Goal: Navigation & Orientation: Understand site structure

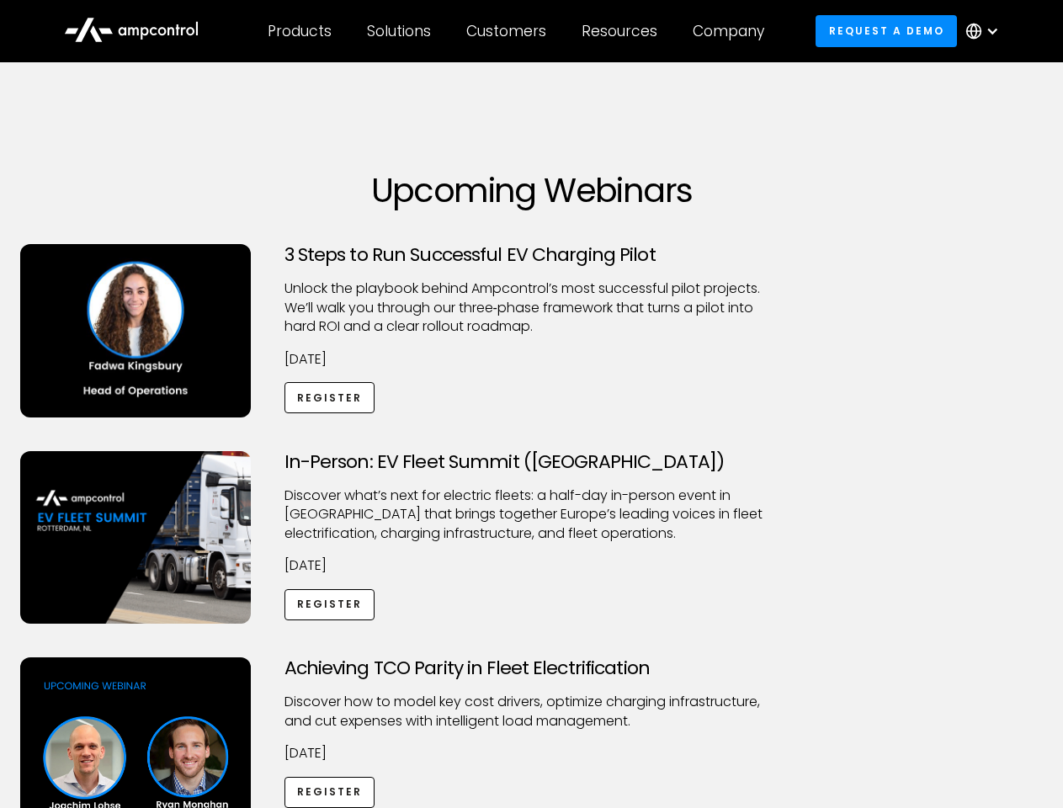
click at [518, 31] on div "Customers" at bounding box center [506, 31] width 80 height 19
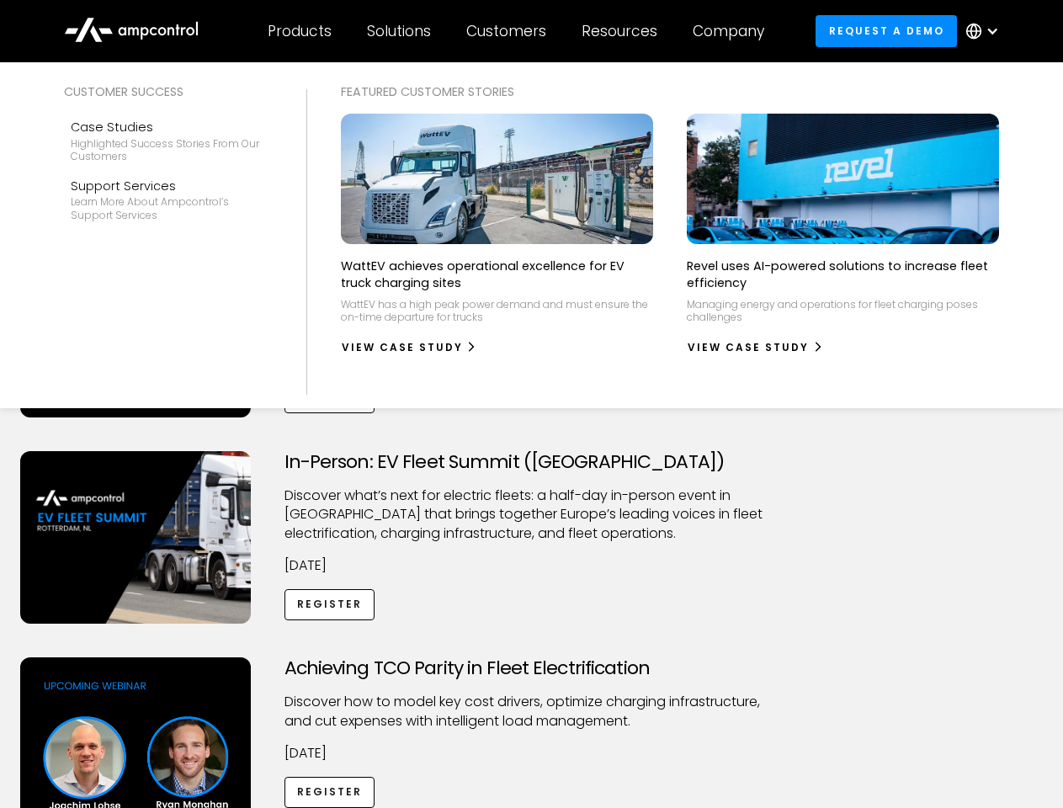
click at [299, 31] on div "Products" at bounding box center [300, 31] width 64 height 19
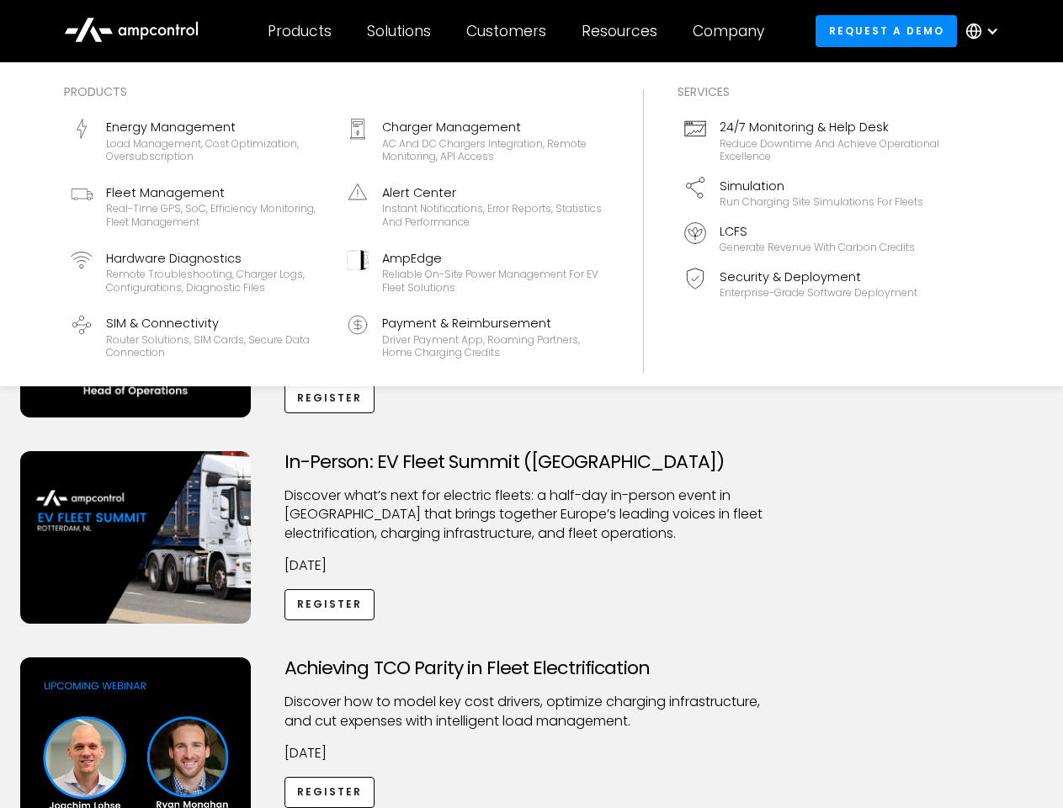
click at [400, 31] on div "Solutions" at bounding box center [399, 31] width 64 height 19
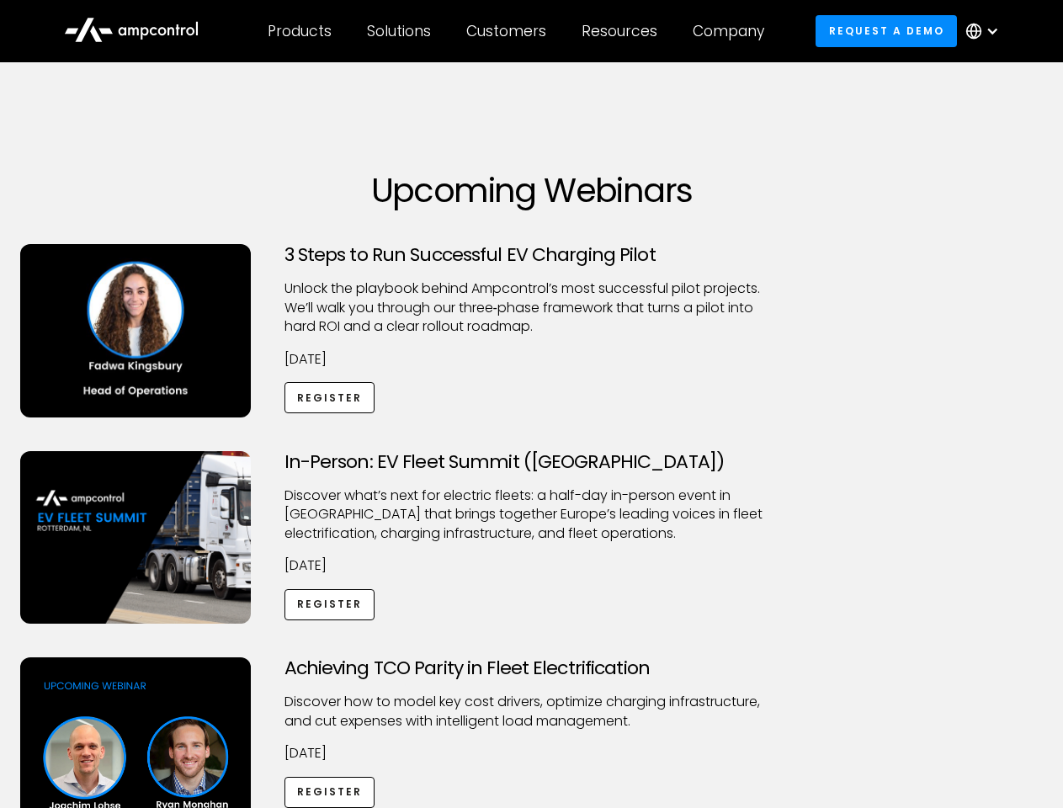
click at [509, 31] on div "Customers" at bounding box center [506, 31] width 80 height 19
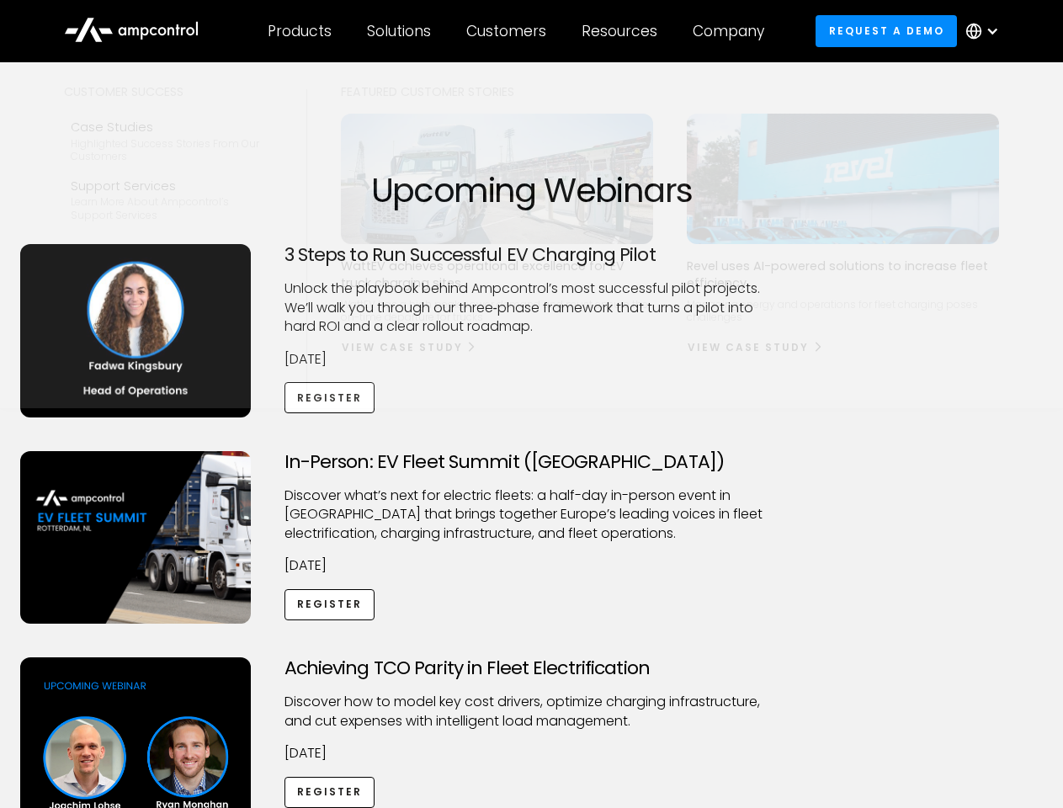
click at [623, 31] on div "Resources" at bounding box center [620, 31] width 76 height 19
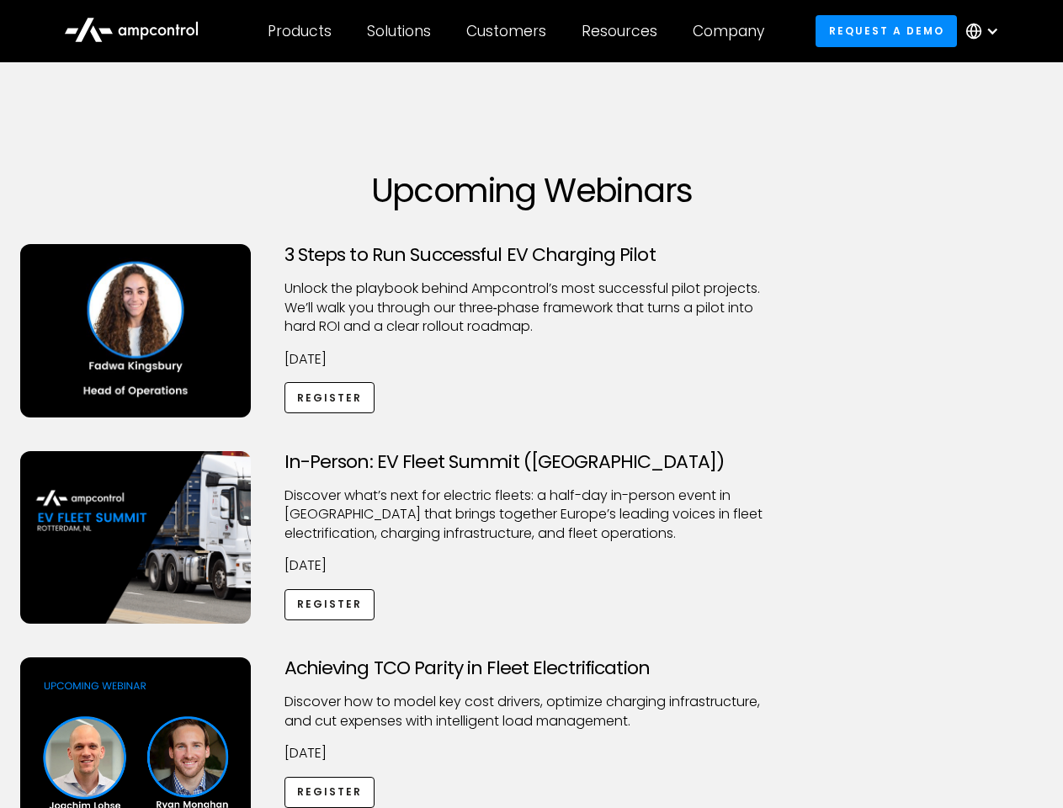
click at [734, 31] on div "Company" at bounding box center [729, 31] width 72 height 19
click at [987, 31] on div at bounding box center [992, 30] width 13 height 13
click at [518, 31] on div "Customers" at bounding box center [506, 31] width 80 height 19
click at [299, 31] on div "Products" at bounding box center [300, 31] width 64 height 19
click at [400, 31] on div "Solutions" at bounding box center [399, 31] width 64 height 19
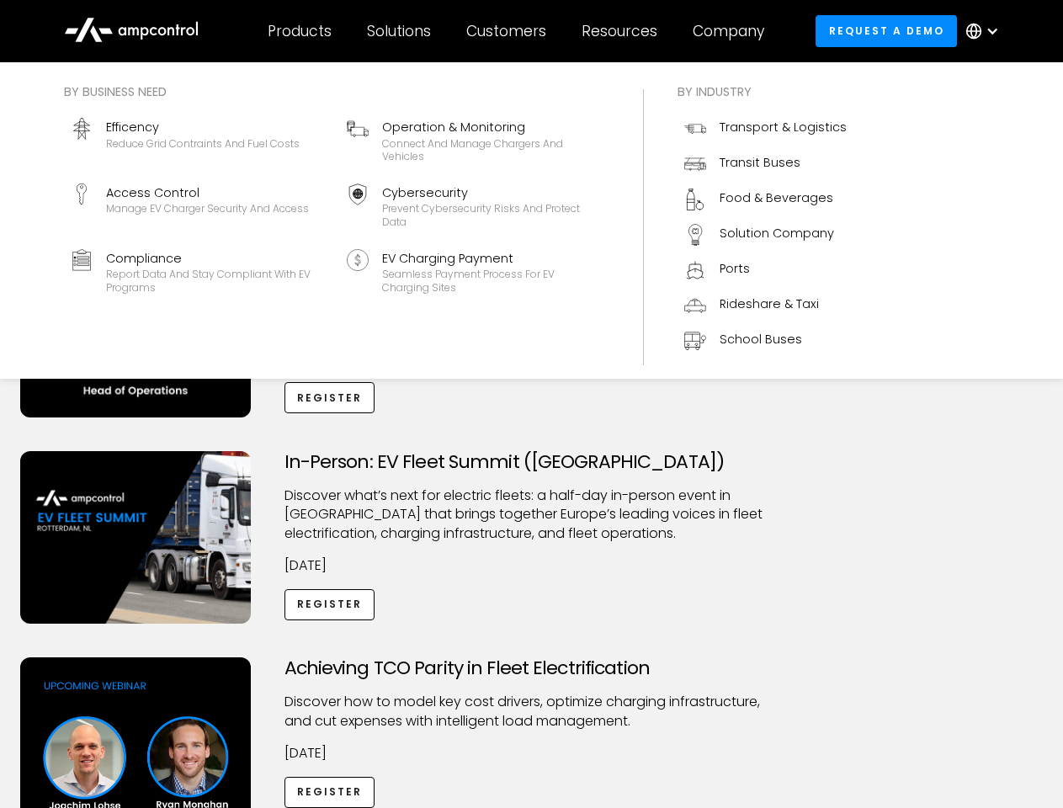
click at [509, 31] on div "Customers" at bounding box center [506, 31] width 80 height 19
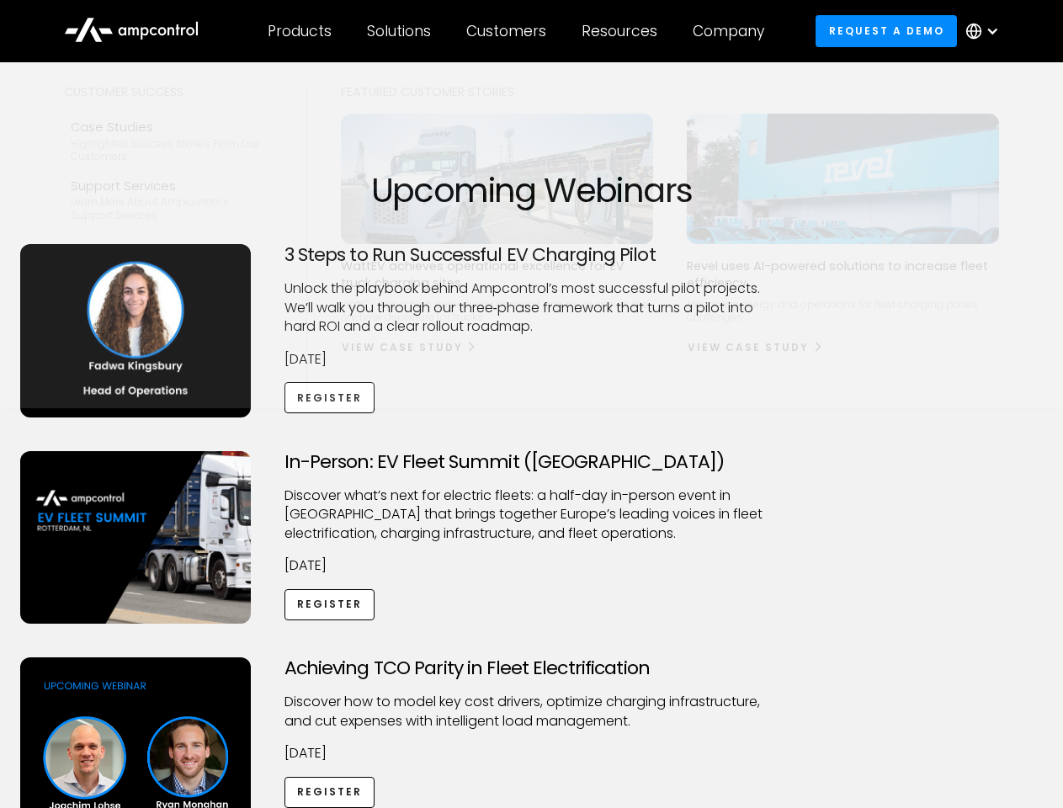
click at [623, 31] on div "Resources" at bounding box center [620, 31] width 76 height 19
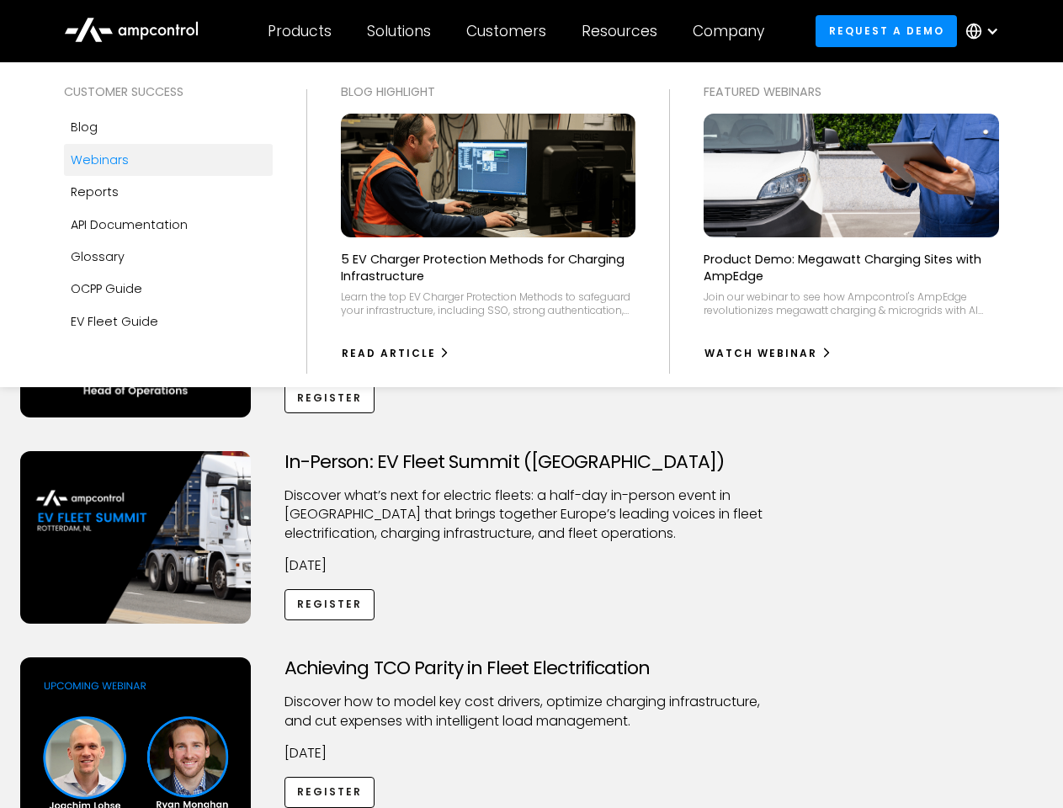
click at [734, 31] on div "Company" at bounding box center [729, 31] width 72 height 19
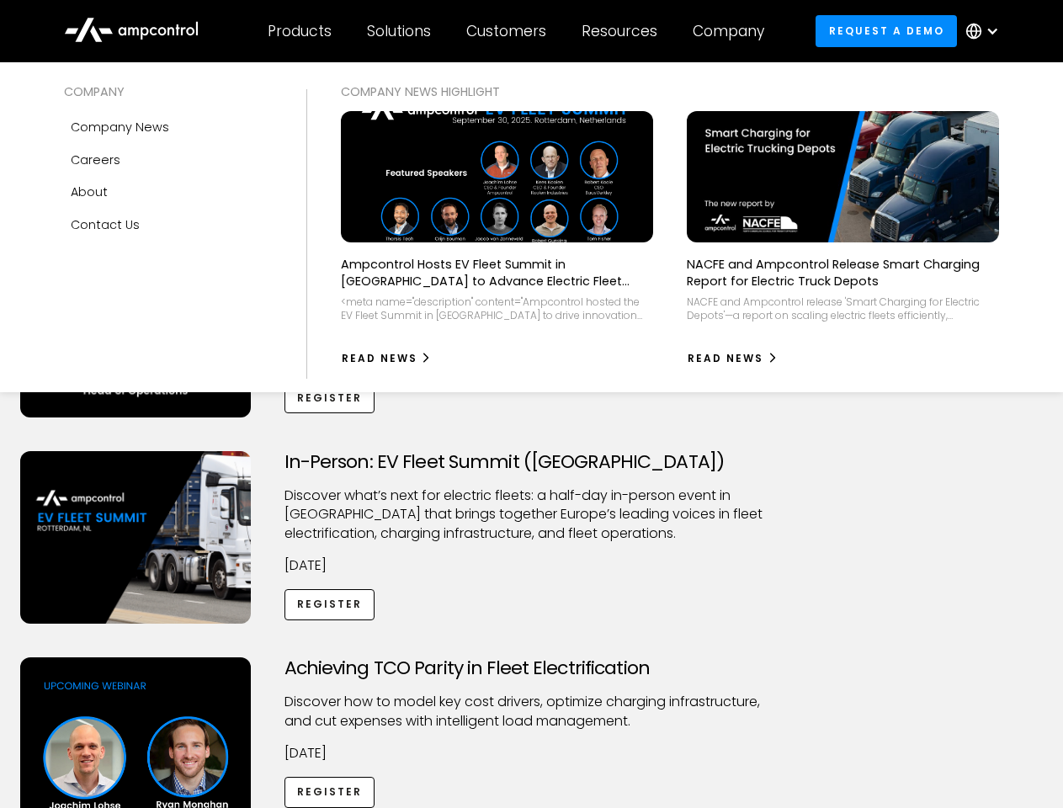
click at [987, 31] on div at bounding box center [992, 30] width 13 height 13
